Goal: Task Accomplishment & Management: Manage account settings

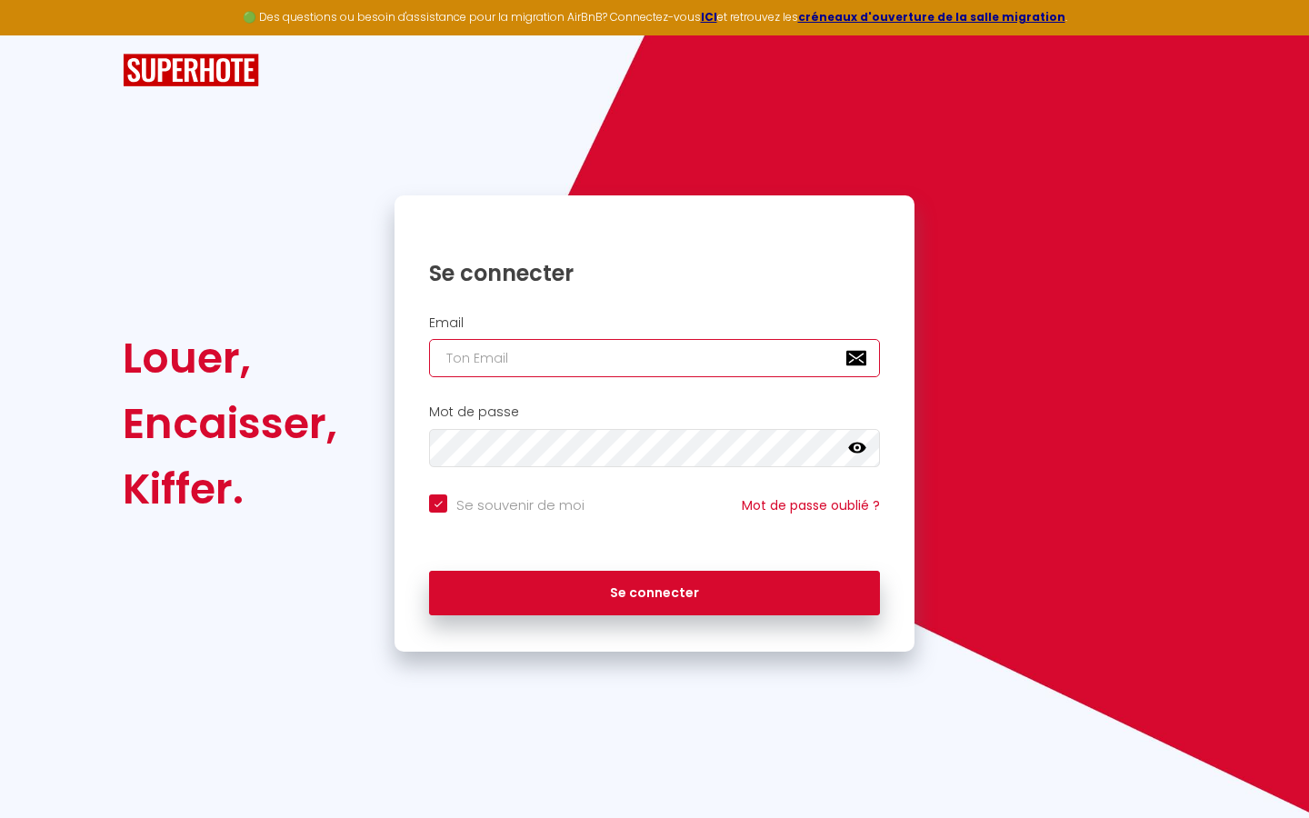
type input "s"
checkbox input "true"
type input "su"
checkbox input "true"
type input "sup"
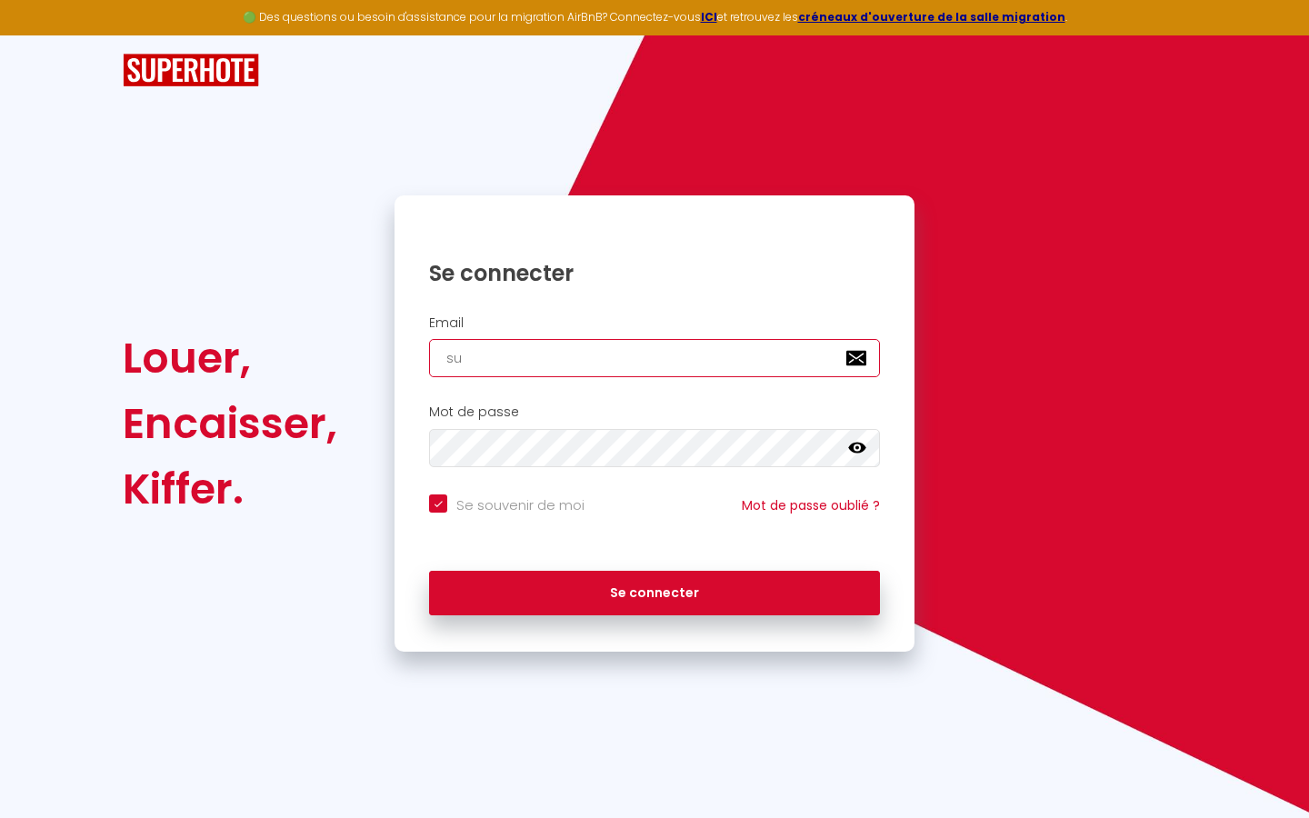
checkbox input "true"
type input "supe"
checkbox input "true"
type input "super"
checkbox input "true"
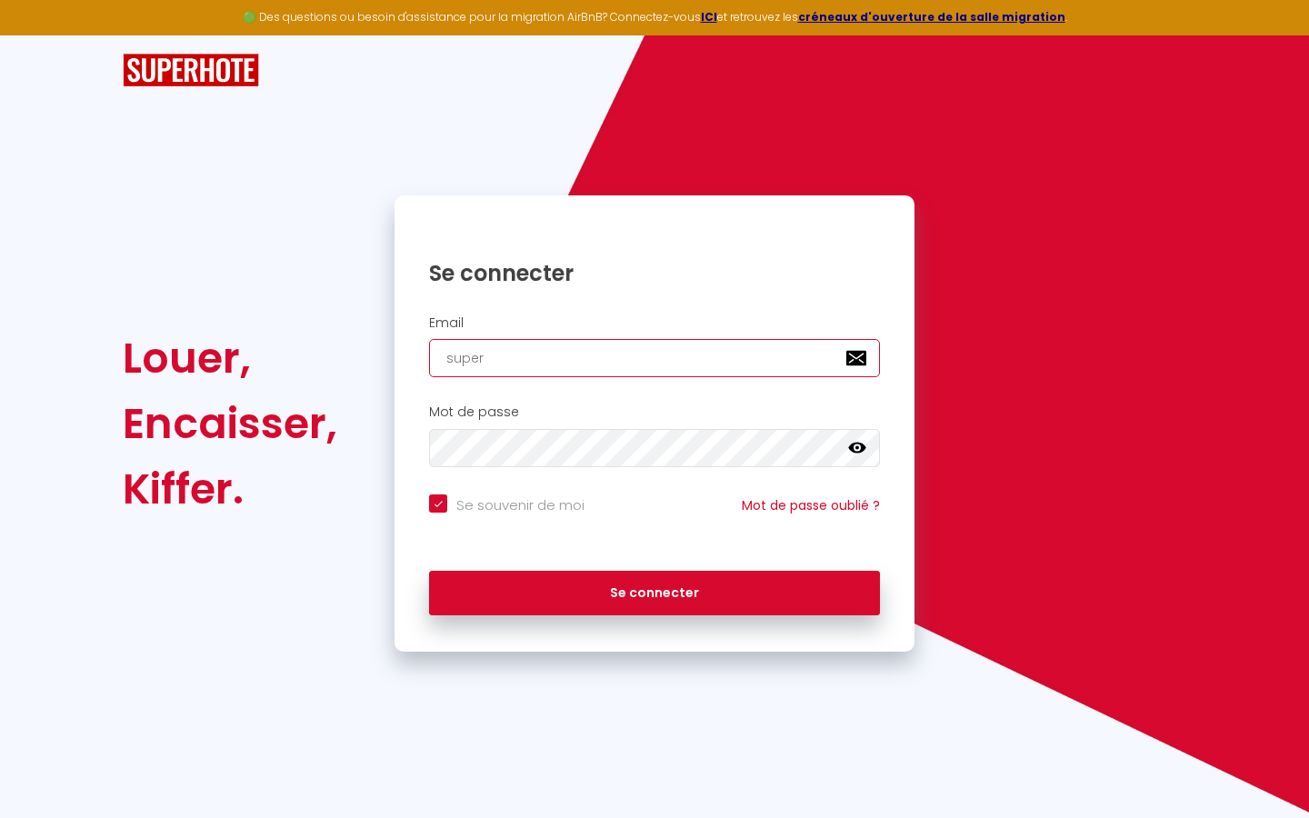
type input "superb"
checkbox input "true"
type input "superbo"
checkbox input "true"
type input "superbor"
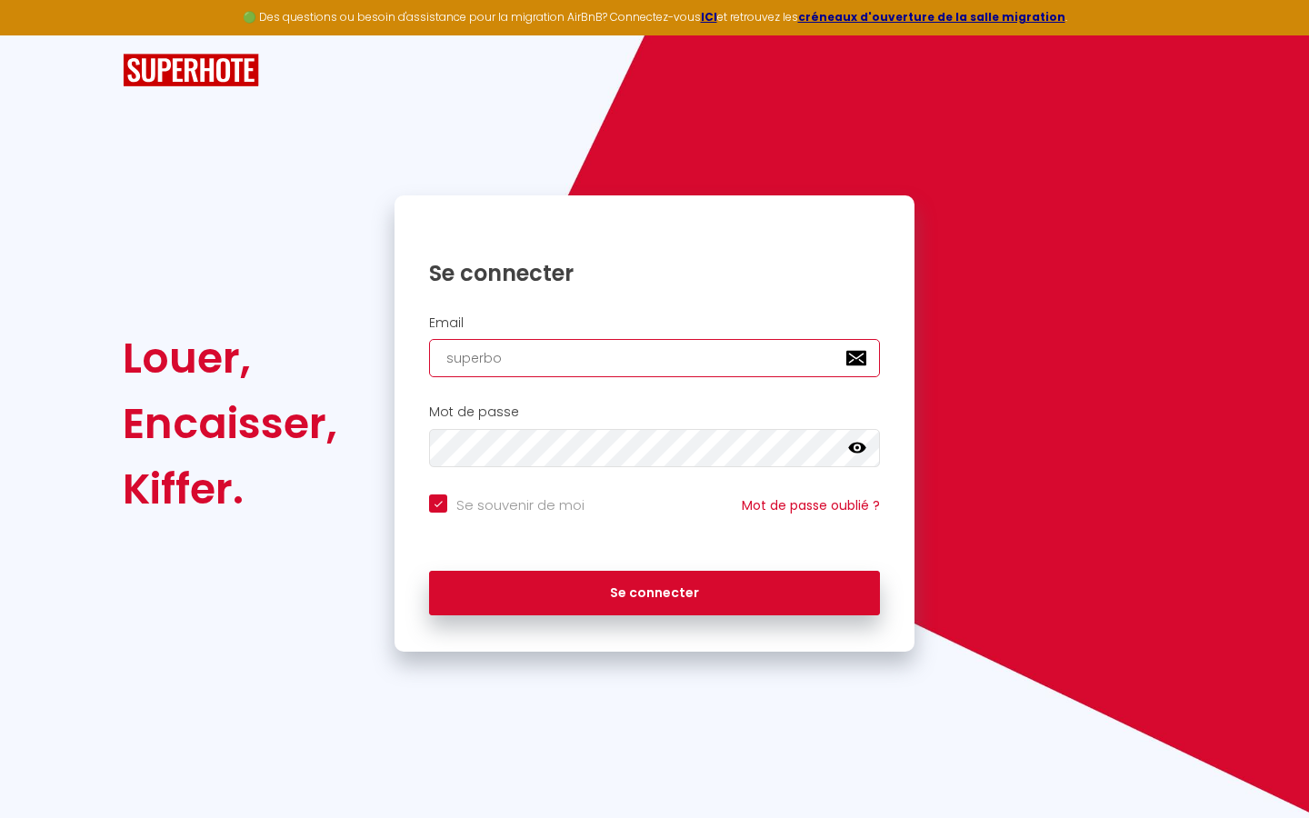
checkbox input "true"
type input "superbord"
checkbox input "true"
type input "superborde"
checkbox input "true"
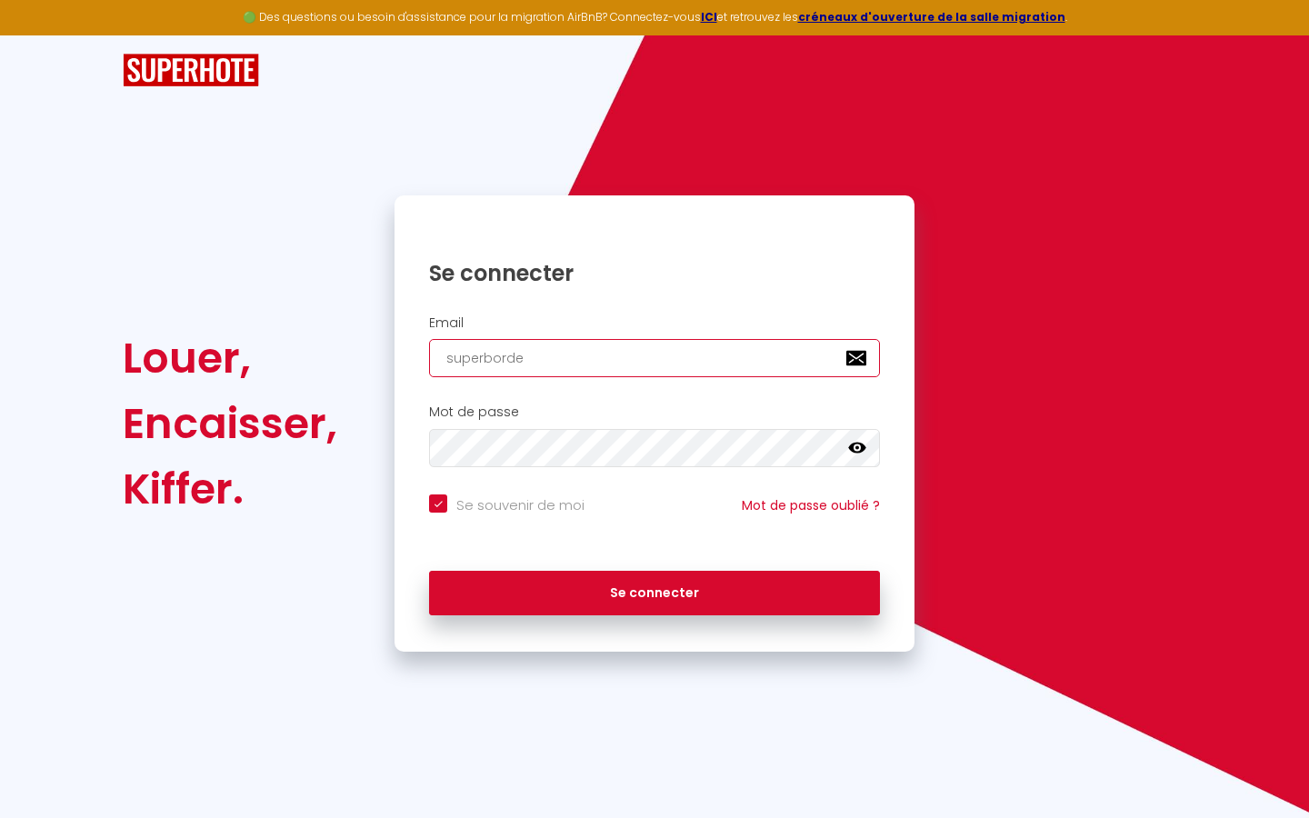
type input "superbordea"
checkbox input "true"
type input "superbordeau"
checkbox input "true"
type input "superbordeaux"
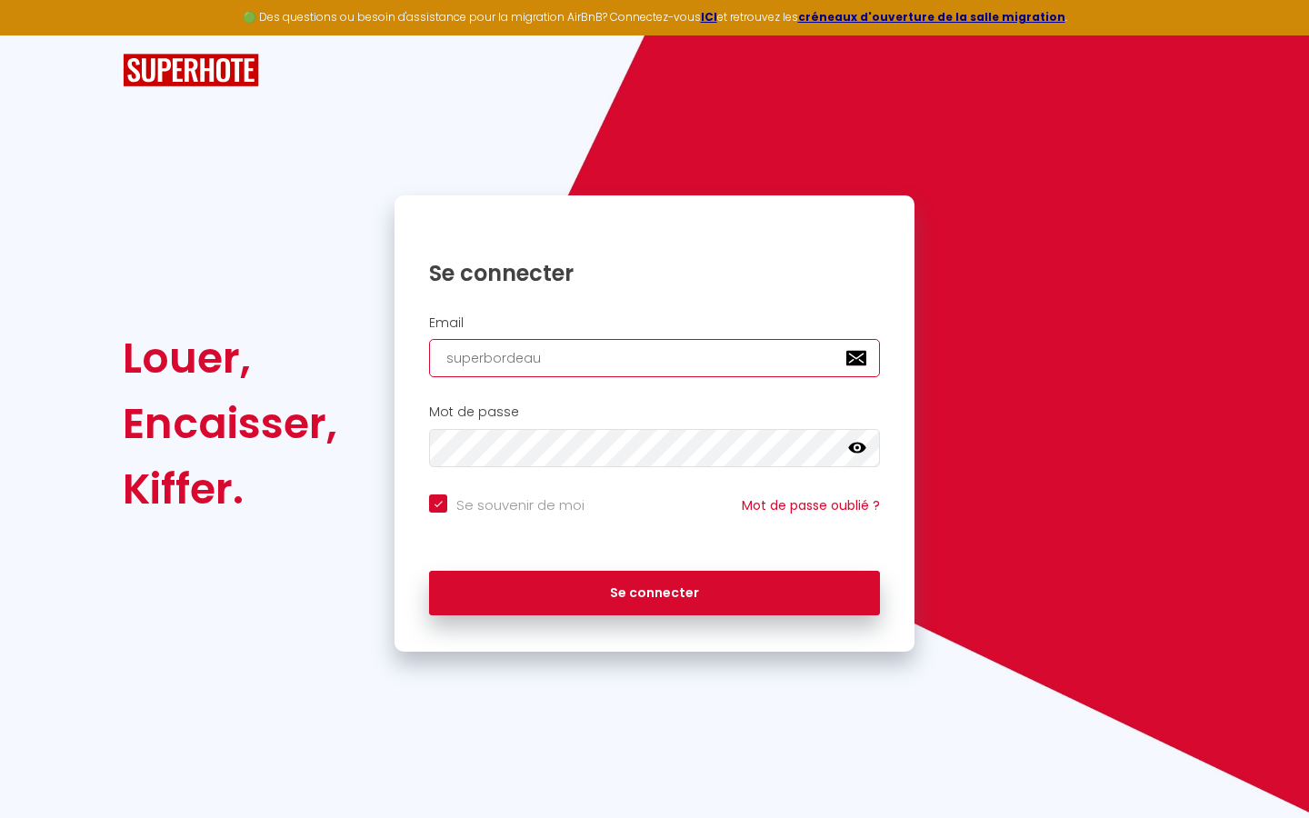
checkbox input "true"
type input "superbordeaux@"
checkbox input "true"
type input "superbordeaux@g"
checkbox input "true"
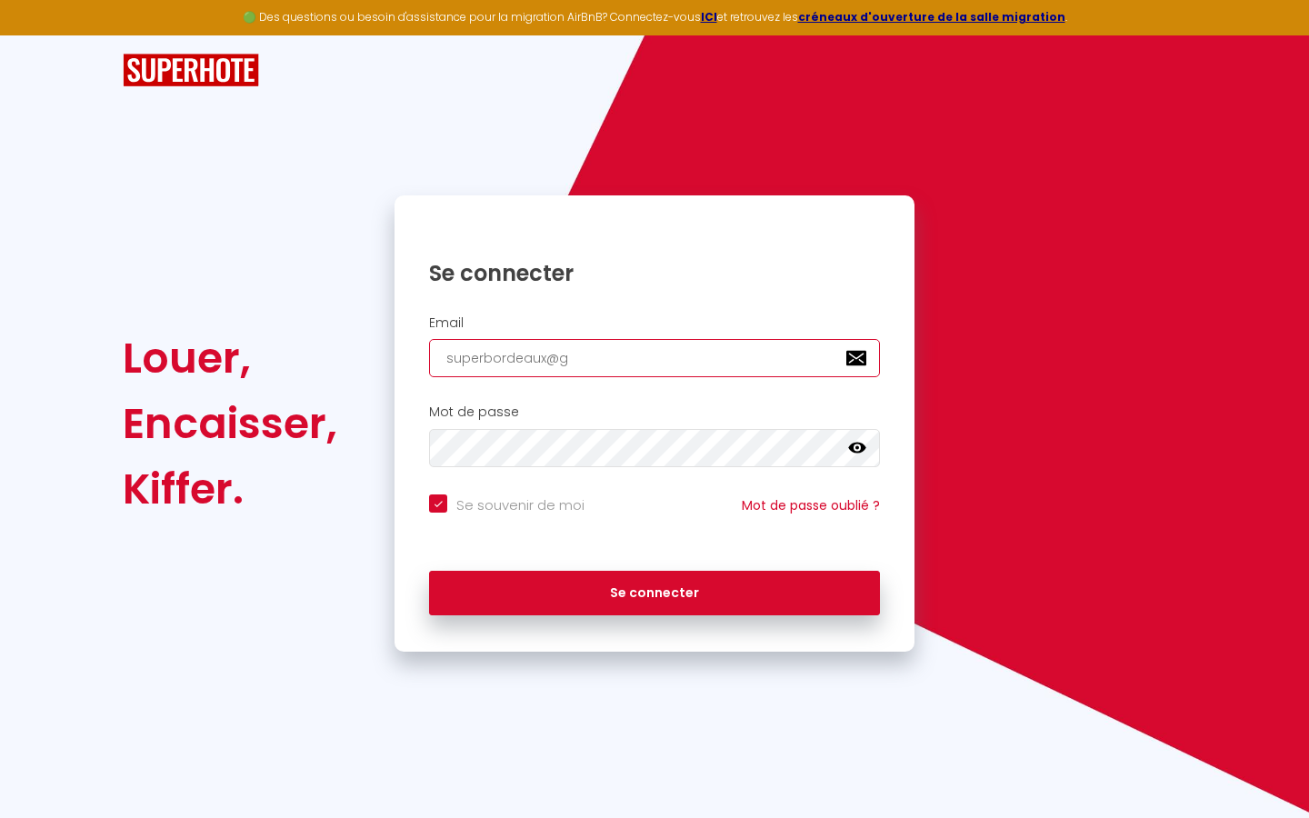
type input "superbordeaux@gm"
checkbox input "true"
type input "superbordeaux@gma"
checkbox input "true"
type input "superbordeaux@gmai"
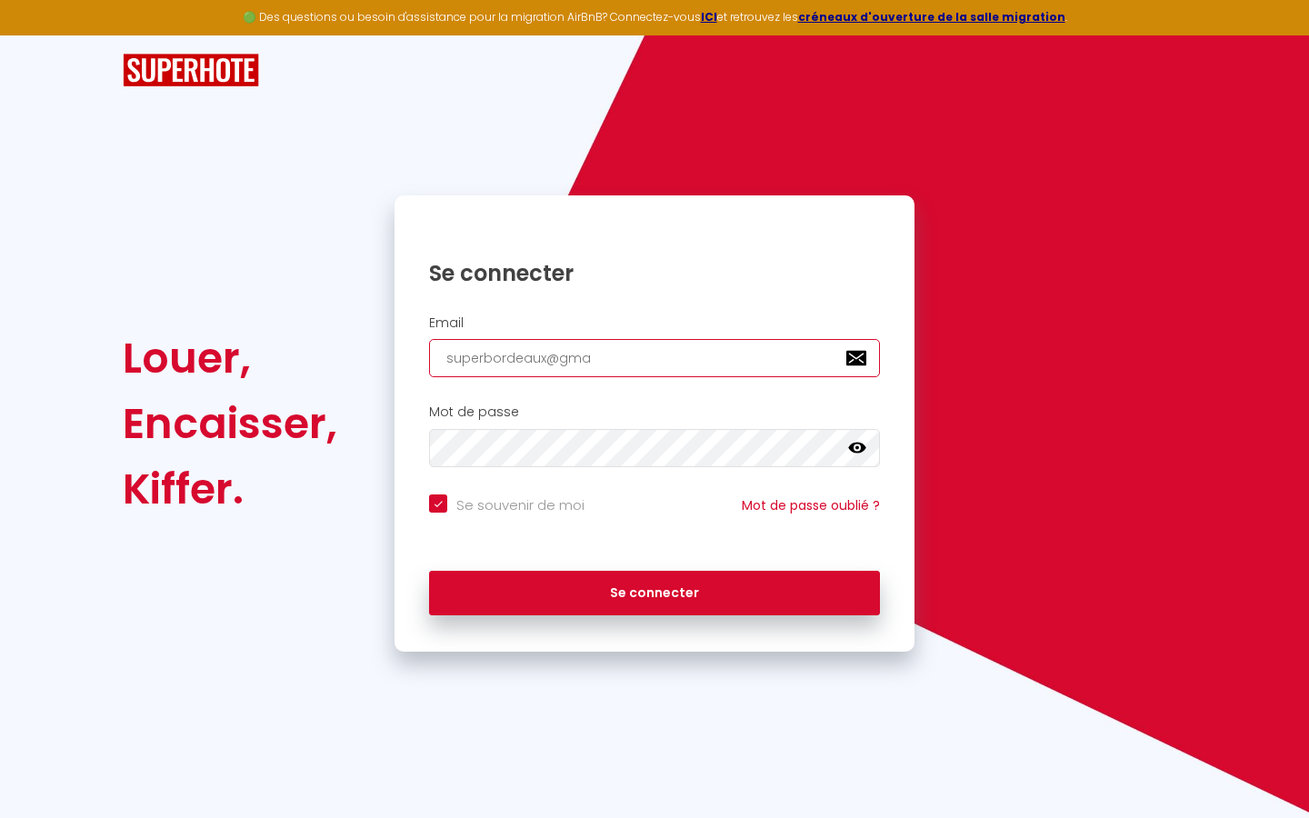
checkbox input "true"
type input "[EMAIL_ADDRESS]"
checkbox input "true"
type input "[EMAIL_ADDRESS]."
checkbox input "true"
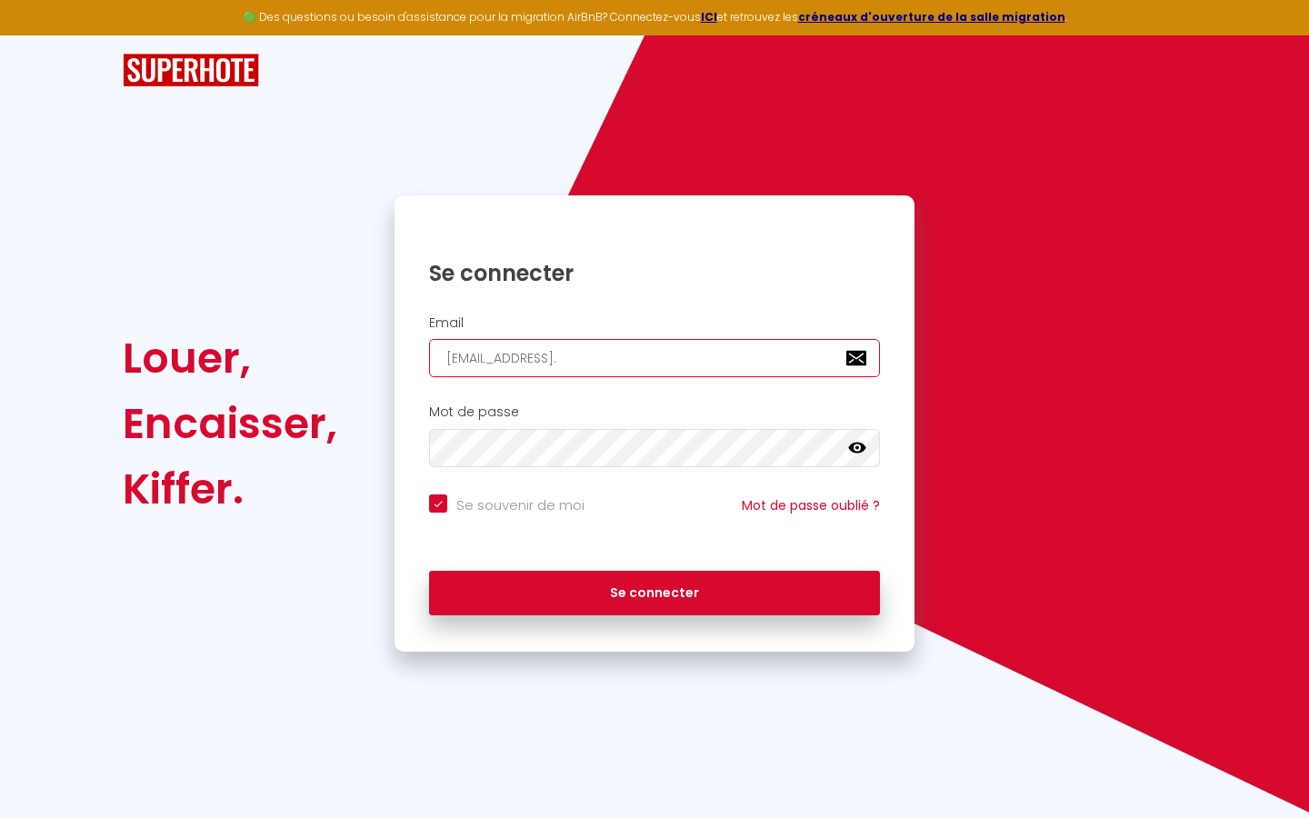
type input "superbordeaux@gmail.c"
checkbox input "true"
type input "[EMAIL_ADDRESS][DOMAIN_NAME]"
checkbox input "true"
type input "[EMAIL_ADDRESS][DOMAIN_NAME]"
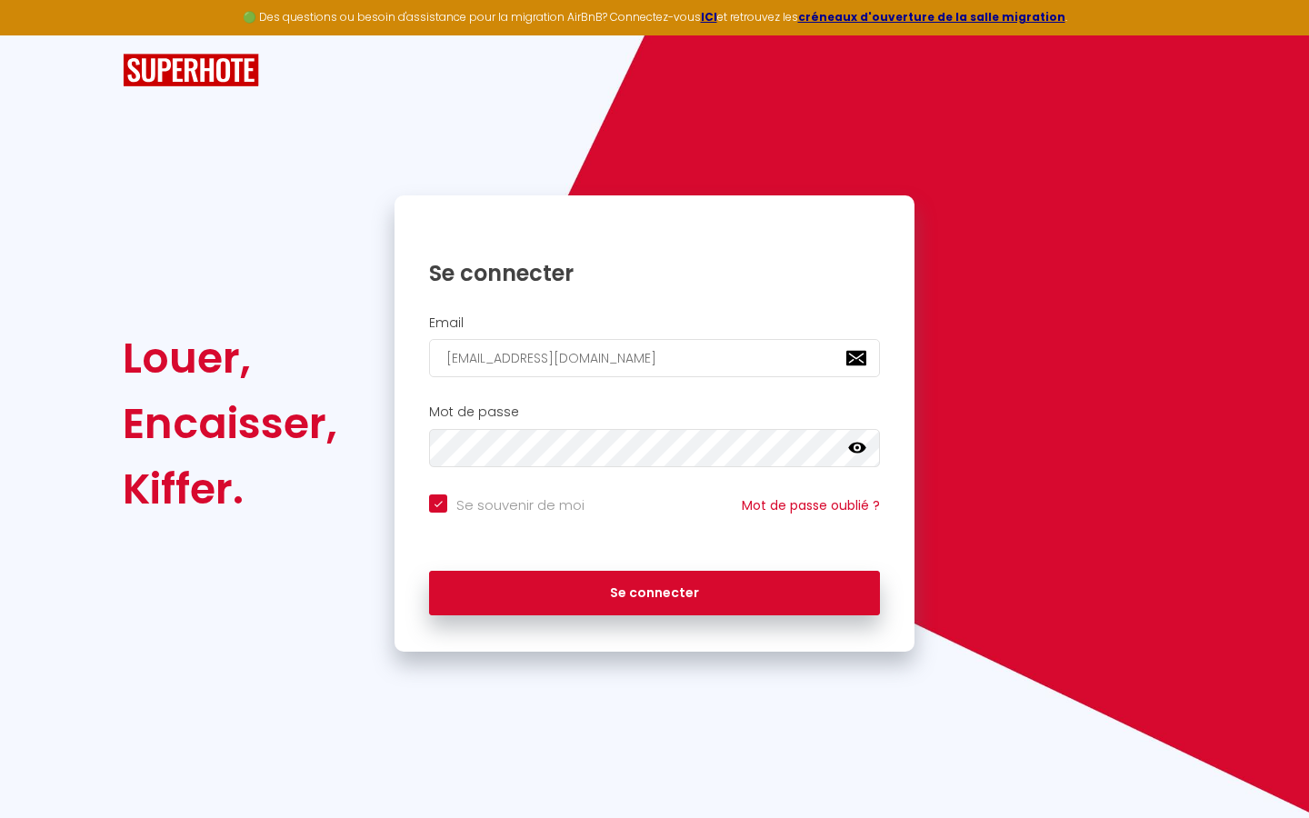
checkbox input "true"
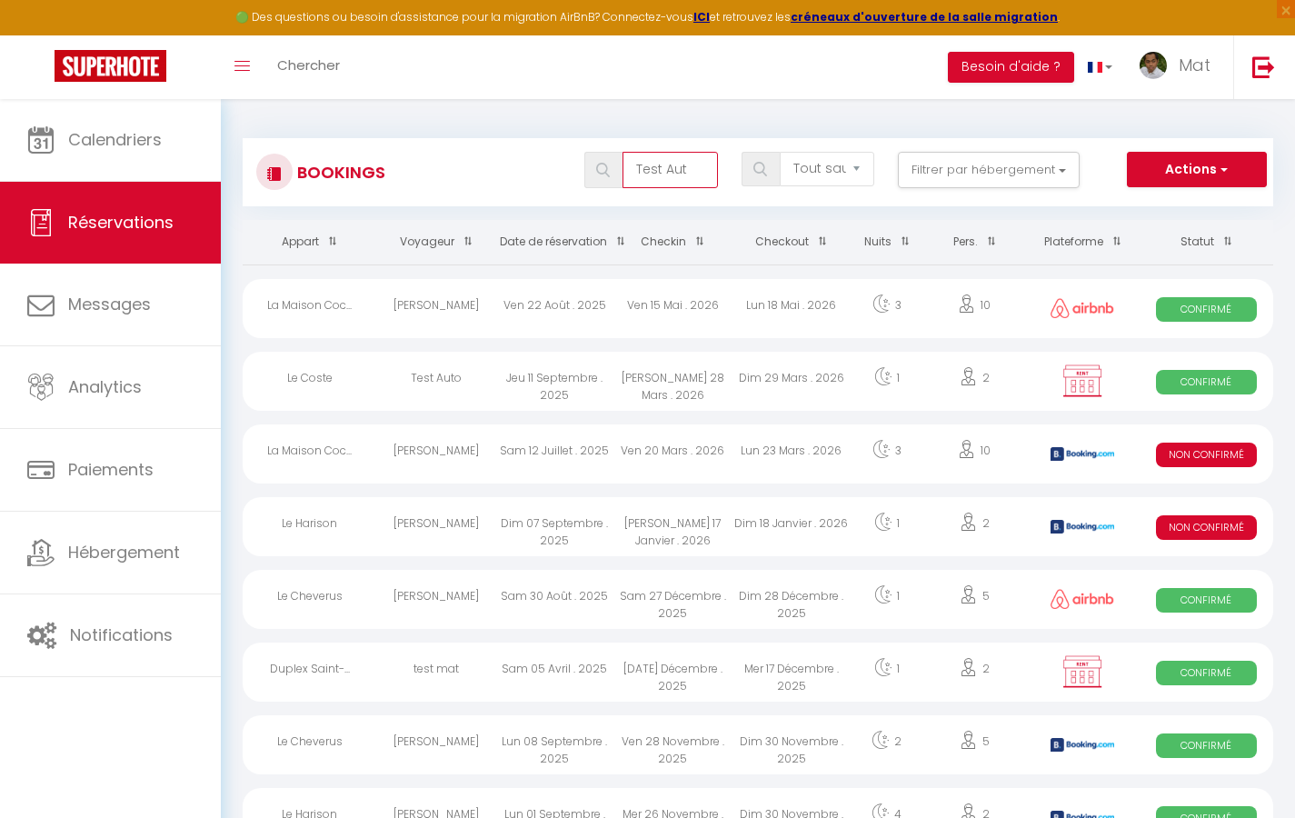
type input "Test Auto"
select select "OK"
select select "KO"
select select "0"
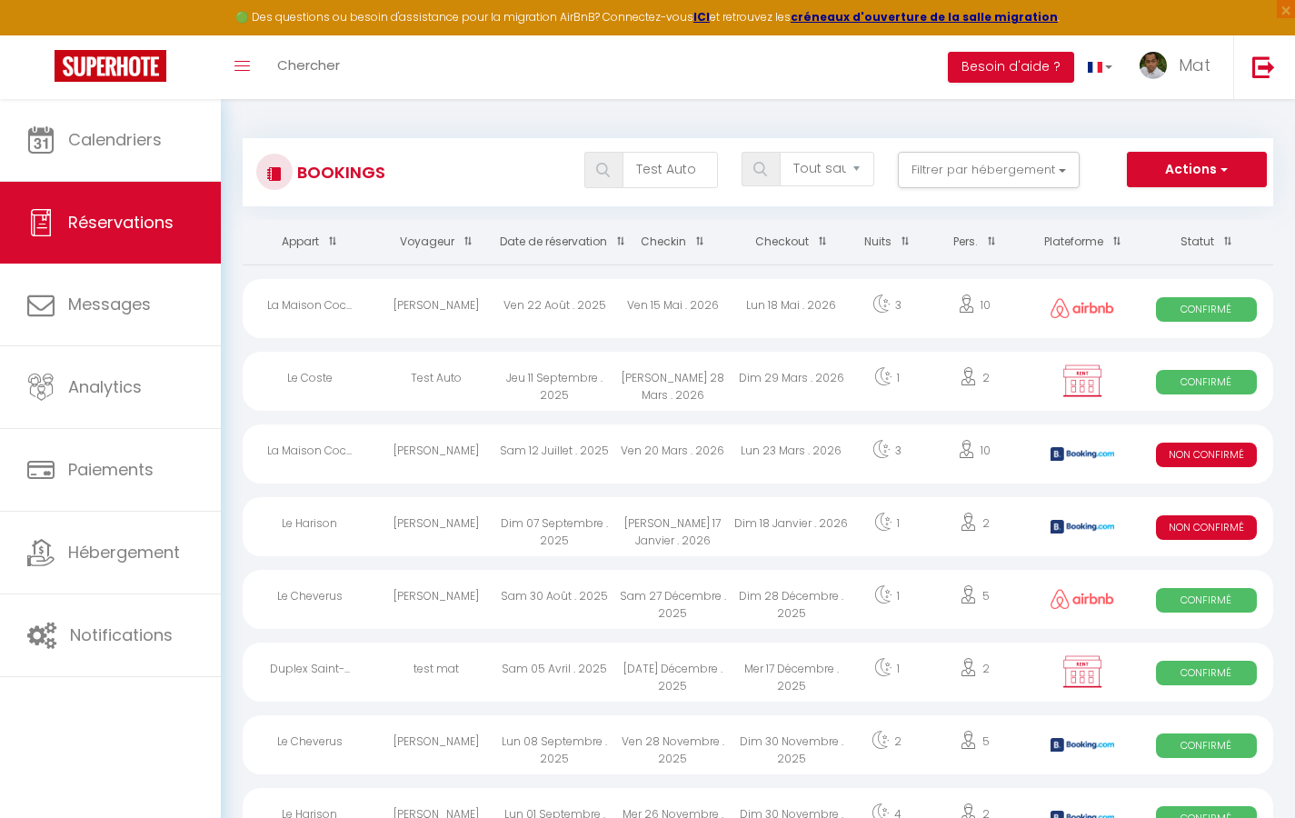
select select "1"
select select
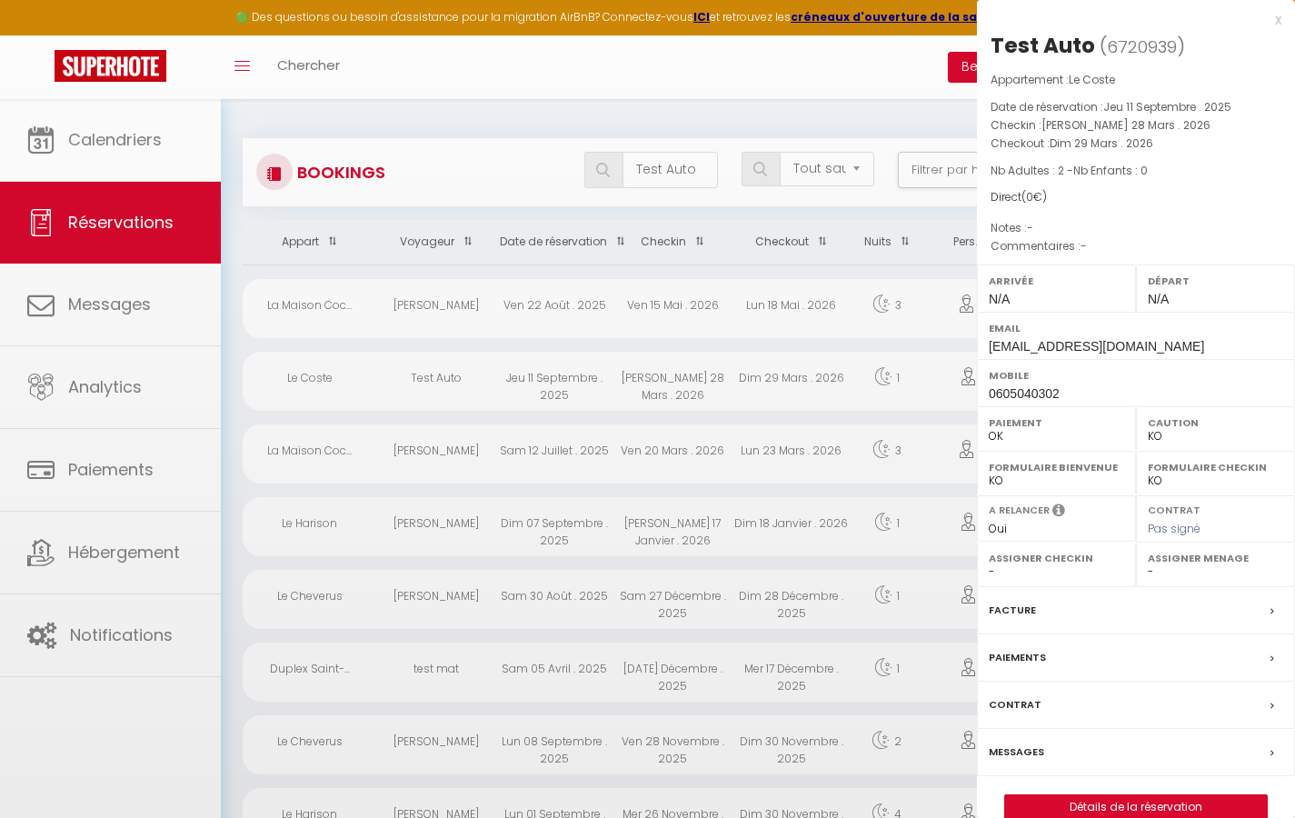
select select "32380"
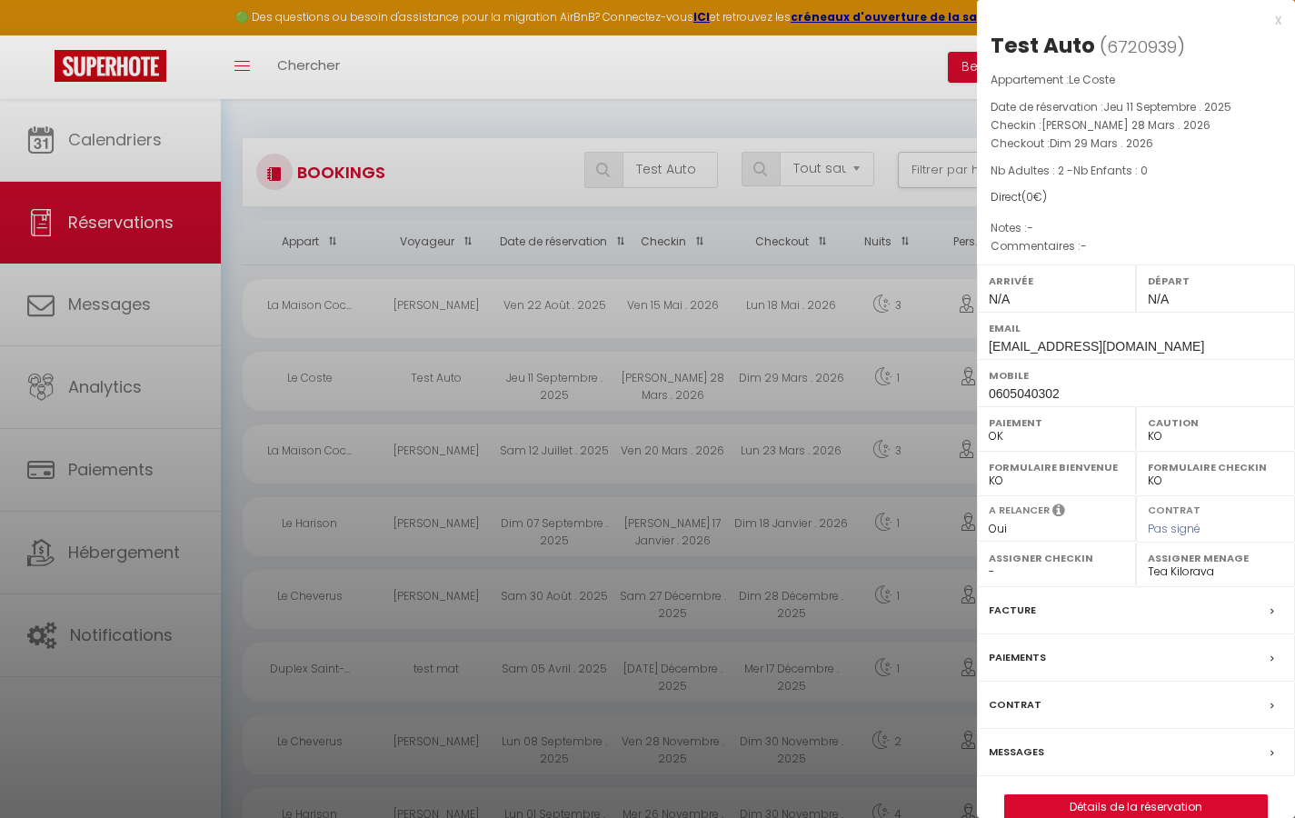
scroll to position [10, 0]
